Goal: Navigation & Orientation: Find specific page/section

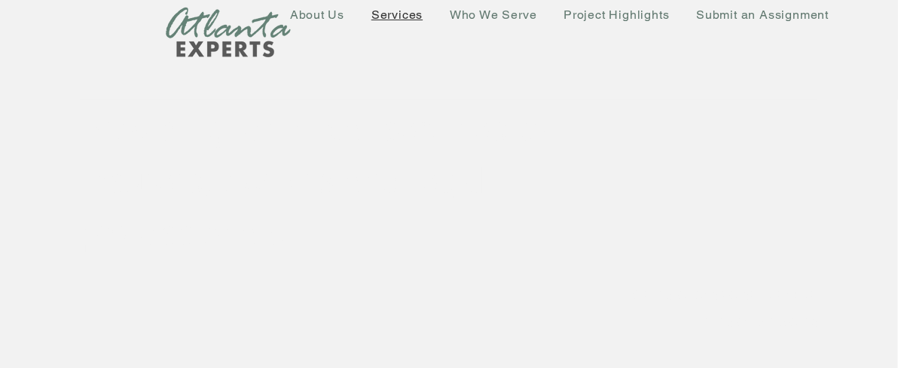
click at [394, 10] on span "Services" at bounding box center [396, 15] width 51 height 14
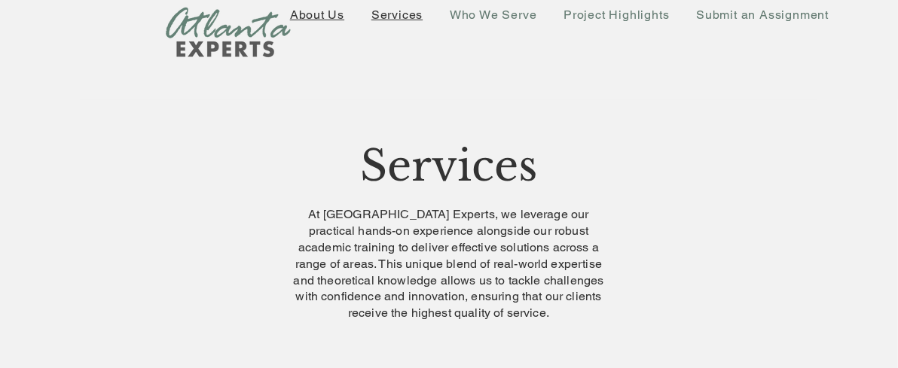
click at [313, 15] on span "About Us" at bounding box center [317, 15] width 54 height 14
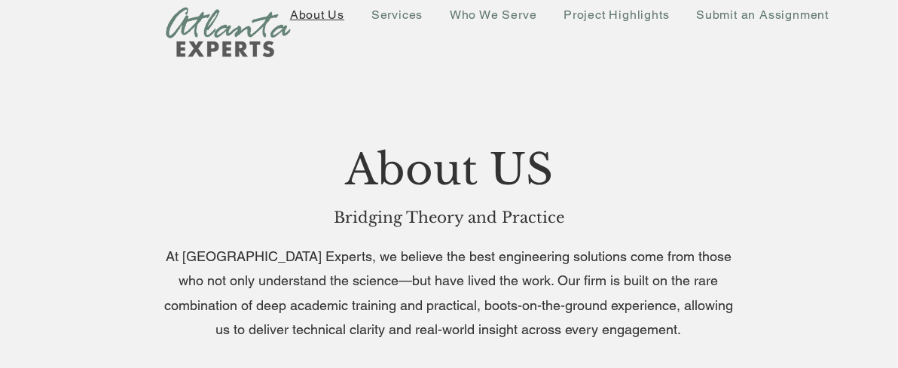
click at [316, 10] on span "About Us" at bounding box center [317, 15] width 54 height 14
